Goal: Information Seeking & Learning: Learn about a topic

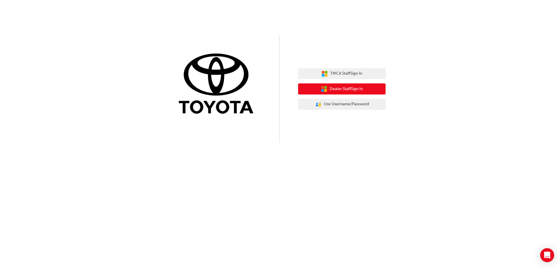
click at [353, 88] on span "Dealer Staff Sign In" at bounding box center [346, 89] width 33 height 7
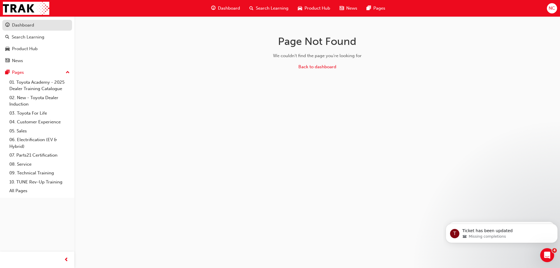
click at [21, 24] on div "Dashboard" at bounding box center [23, 25] width 22 height 7
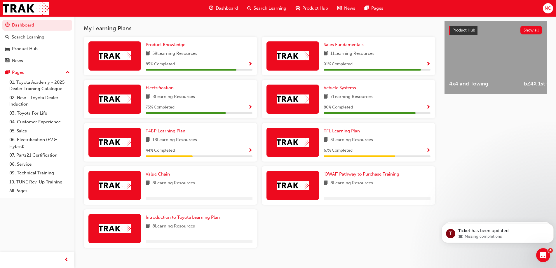
scroll to position [227, 0]
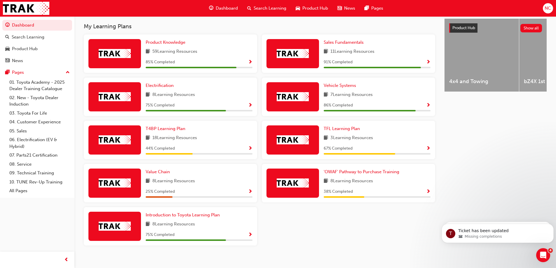
click at [429, 193] on span "Show Progress" at bounding box center [428, 191] width 4 height 5
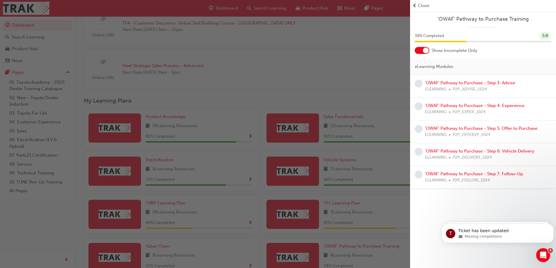
scroll to position [148, 0]
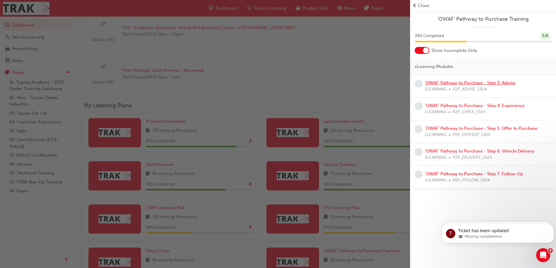
click at [475, 82] on link "'OWAF' Pathway to Purchase - Step 3: Advise" at bounding box center [470, 82] width 90 height 5
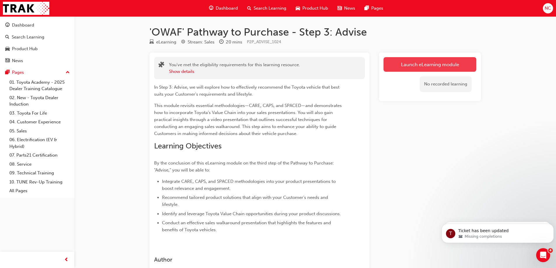
click at [423, 62] on link "Launch eLearning module" at bounding box center [430, 64] width 93 height 15
